Goal: Task Accomplishment & Management: Manage account settings

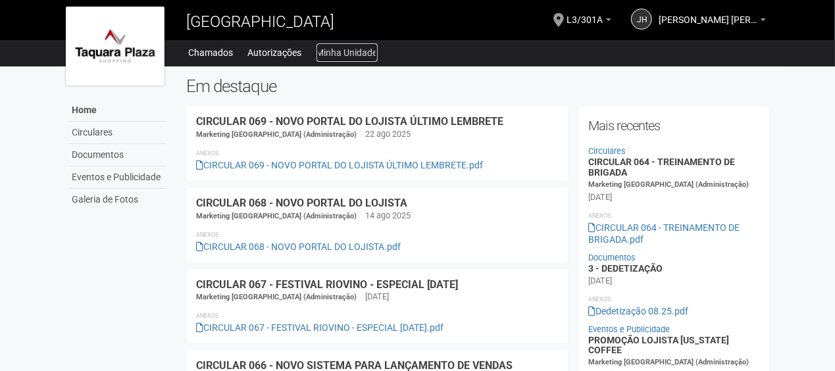
click at [350, 58] on link "Minha Unidade" at bounding box center [346, 52] width 61 height 18
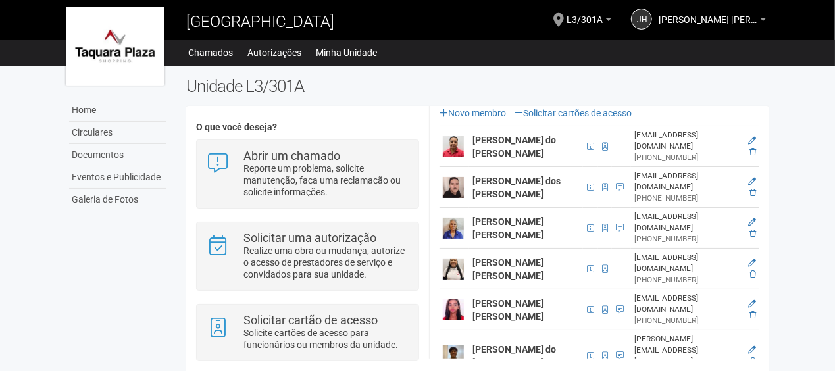
scroll to position [232, 0]
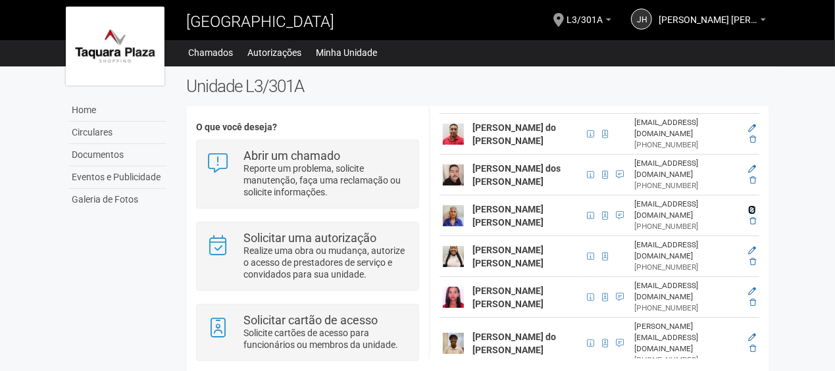
click at [751, 206] on icon at bounding box center [752, 210] width 8 height 8
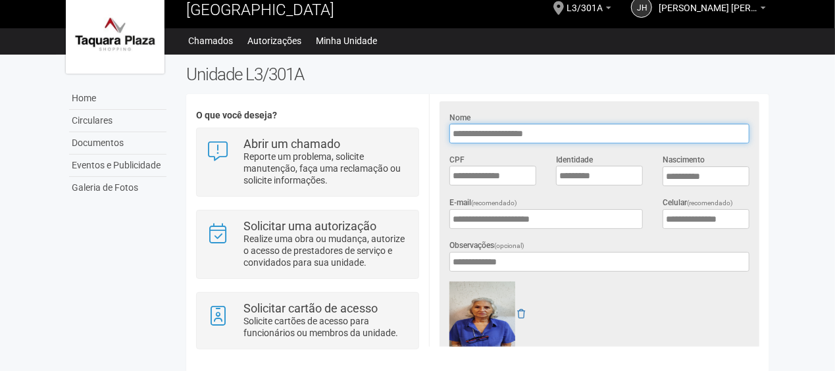
scroll to position [18, 0]
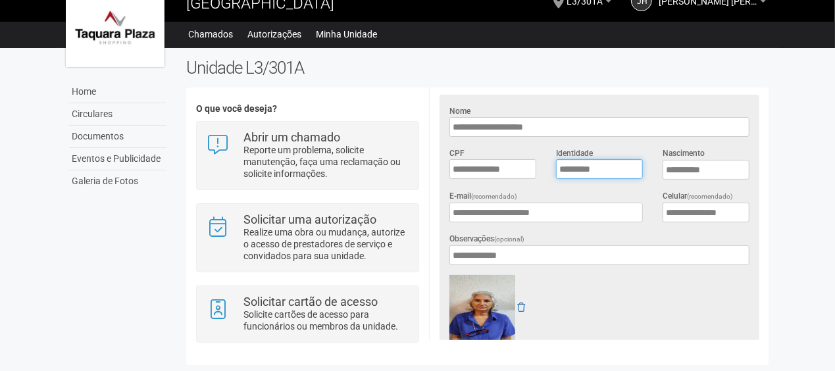
drag, startPoint x: 620, startPoint y: 168, endPoint x: 534, endPoint y: 173, distance: 85.7
click at [534, 173] on div "**********" at bounding box center [599, 168] width 320 height 43
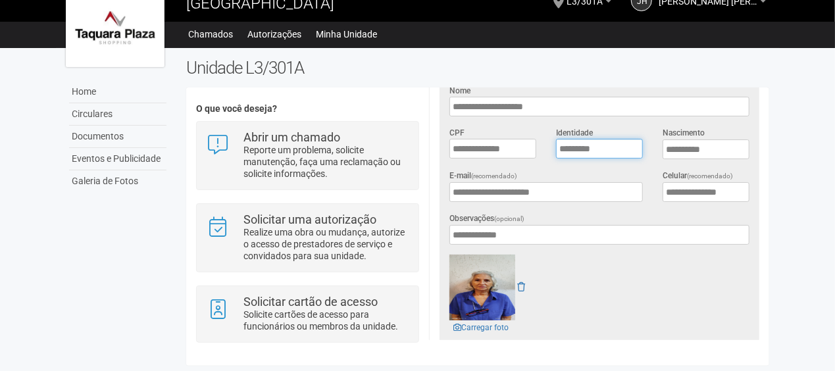
scroll to position [232, 0]
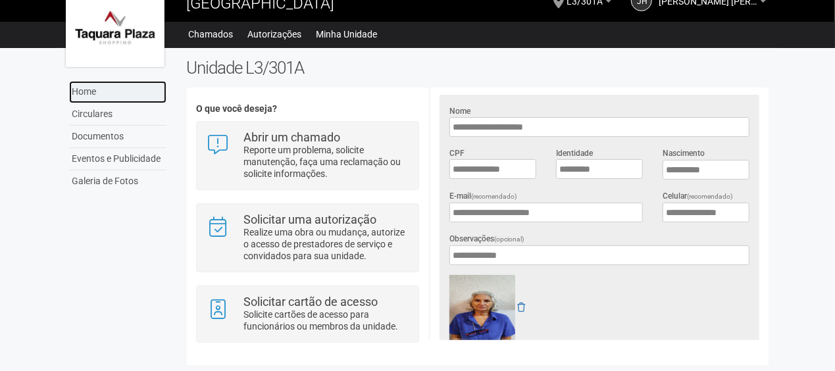
click at [75, 92] on link "Home" at bounding box center [117, 92] width 97 height 22
